Goal: Find specific page/section: Find specific page/section

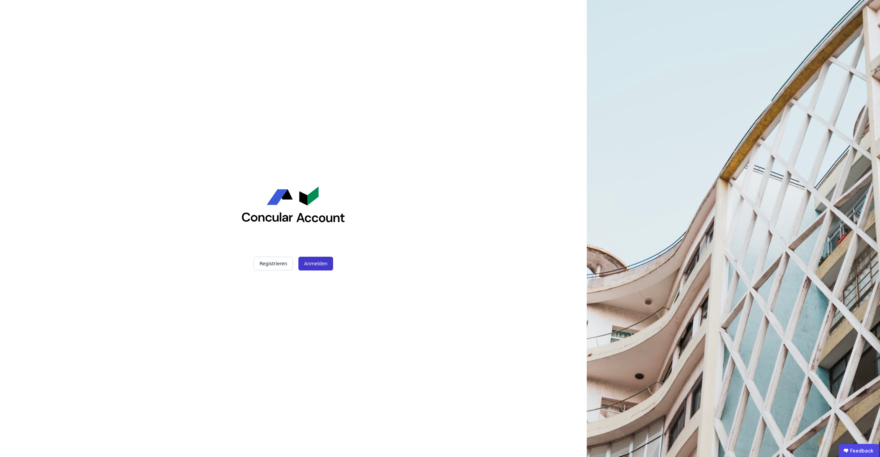
click at [309, 259] on button "Anmelden" at bounding box center [316, 264] width 34 height 14
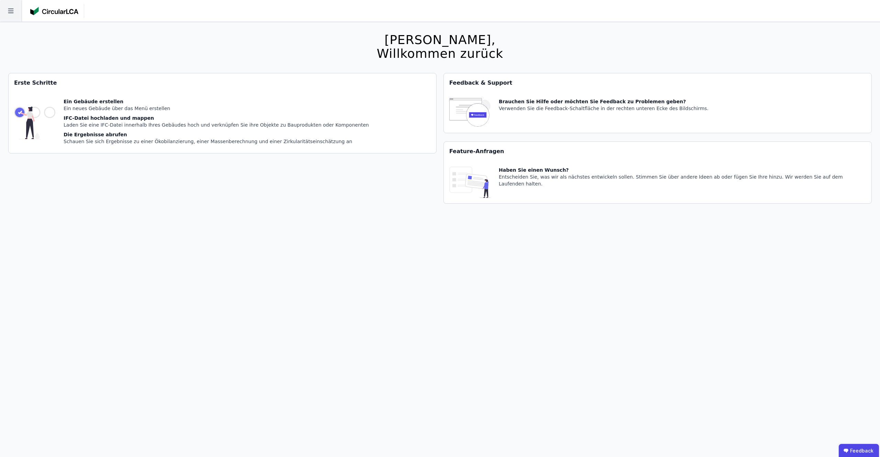
click at [14, 10] on icon at bounding box center [11, 11] width 22 height 22
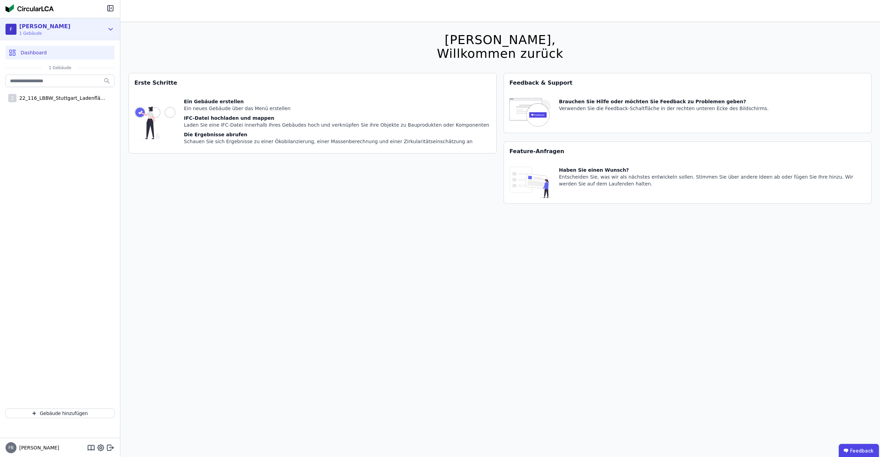
click at [19, 25] on div "Finn 1 Gebäude" at bounding box center [44, 29] width 54 height 14
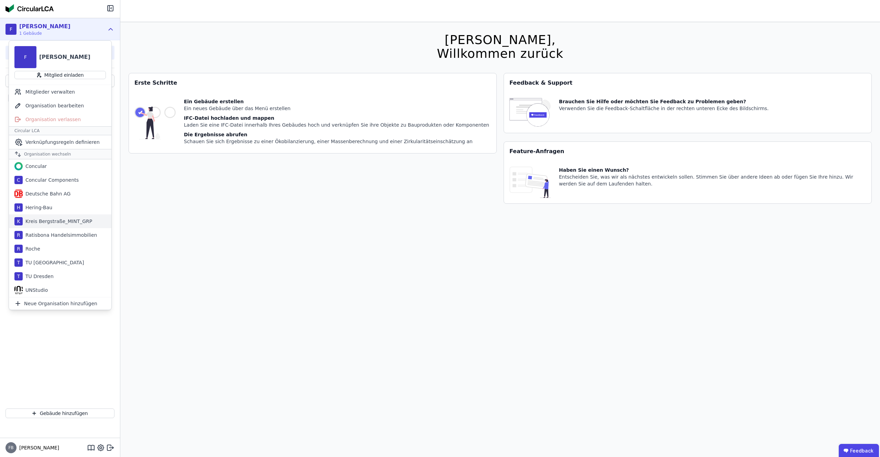
click at [41, 222] on div "Kreis Bergstraße_MINT_GRP" at bounding box center [57, 221] width 69 height 7
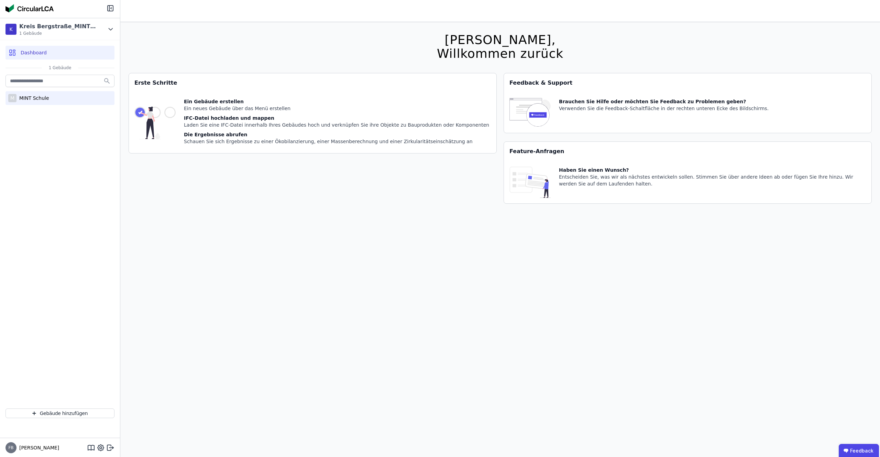
click at [30, 98] on div "MINT Schule" at bounding box center [33, 98] width 33 height 7
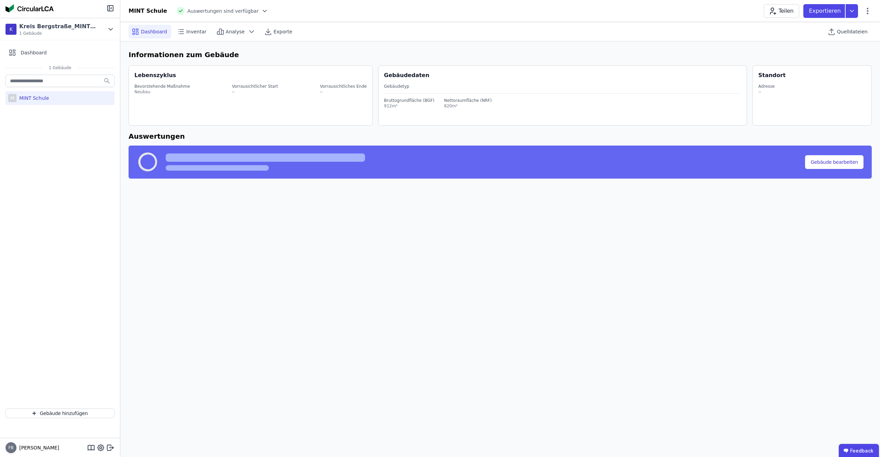
select select "*"
